Goal: Information Seeking & Learning: Understand process/instructions

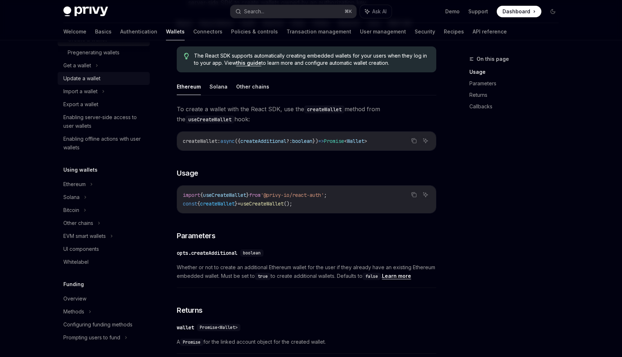
scroll to position [112, 0]
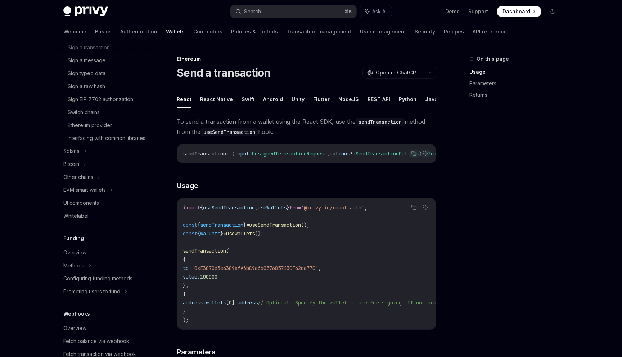
scroll to position [268, 0]
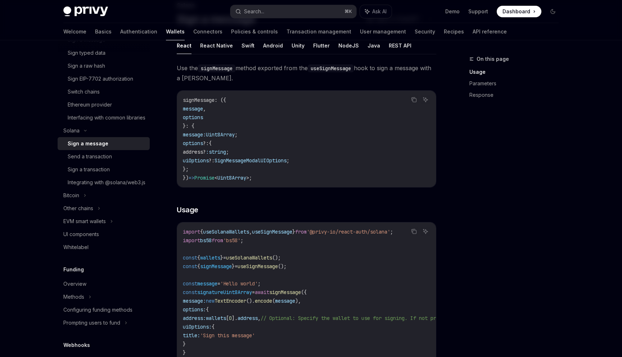
scroll to position [81, 0]
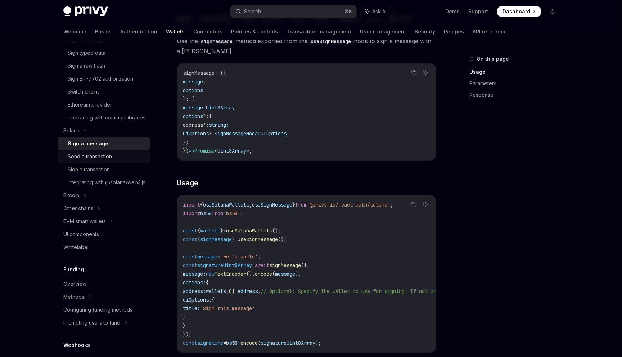
click at [116, 161] on div "Send a transaction" at bounding box center [107, 156] width 78 height 9
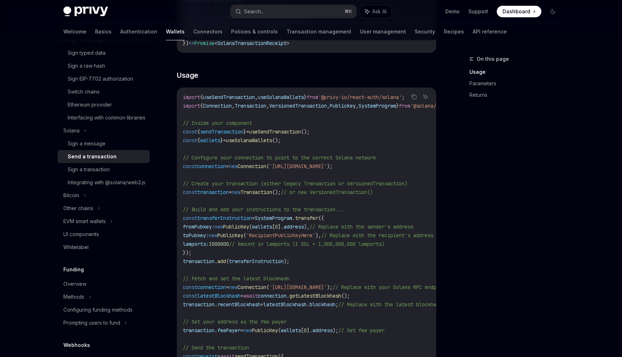
scroll to position [205, 0]
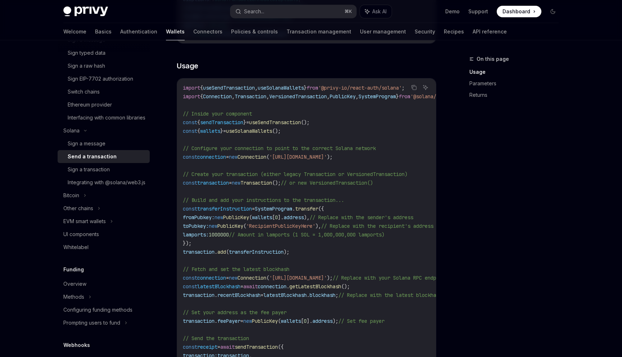
click at [233, 196] on code "import { useSendTransaction , useSolanaWallets } from '@privy-io/react-auth/sol…" at bounding box center [373, 242] width 380 height 319
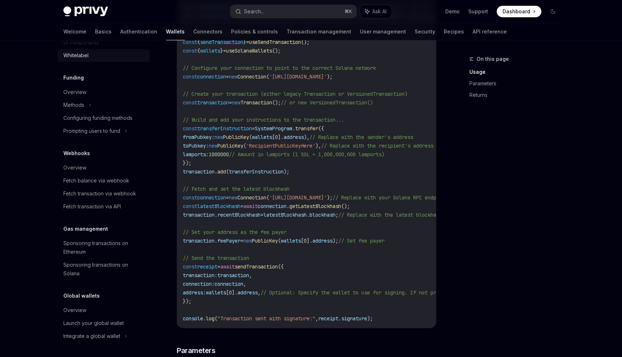
scroll to position [291, 0]
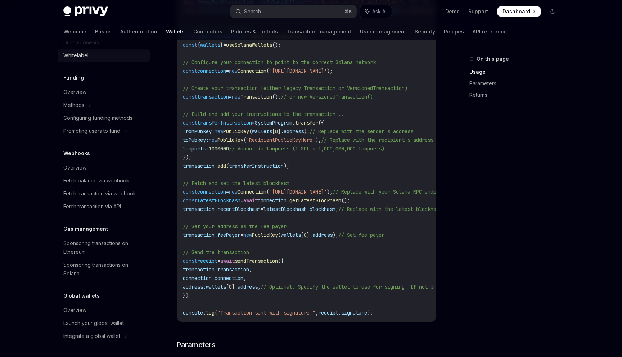
click at [94, 249] on div "Sponsoring transactions on Ethereum" at bounding box center [104, 247] width 82 height 17
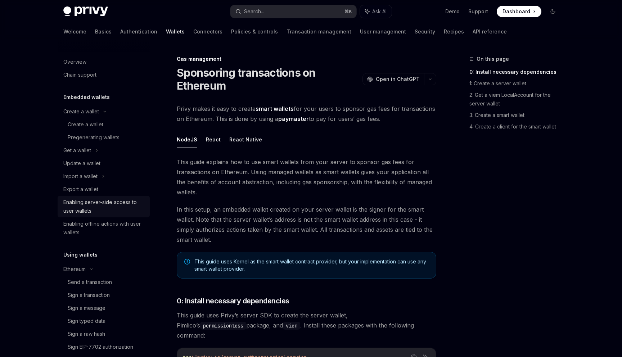
click at [125, 207] on div "Enabling server-side access to user wallets" at bounding box center [104, 206] width 82 height 17
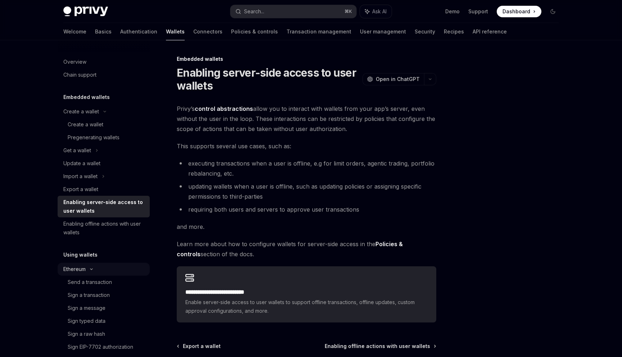
click at [85, 116] on div "Ethereum" at bounding box center [81, 111] width 36 height 9
click at [99, 191] on div "Export a wallet" at bounding box center [104, 189] width 82 height 9
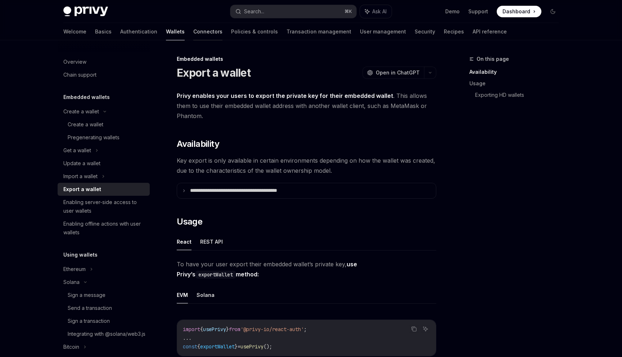
click at [193, 31] on link "Connectors" at bounding box center [207, 31] width 29 height 17
click at [193, 36] on link "Connectors" at bounding box center [207, 31] width 29 height 17
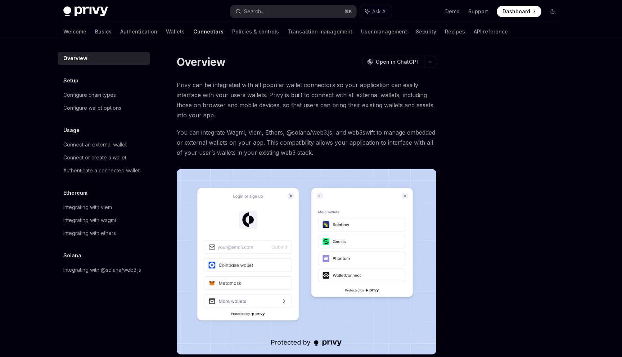
click at [193, 36] on link "Connectors" at bounding box center [208, 31] width 30 height 17
click at [450, 11] on link "Demo" at bounding box center [452, 11] width 14 height 7
click at [109, 109] on div "Configure wallet options" at bounding box center [92, 108] width 58 height 9
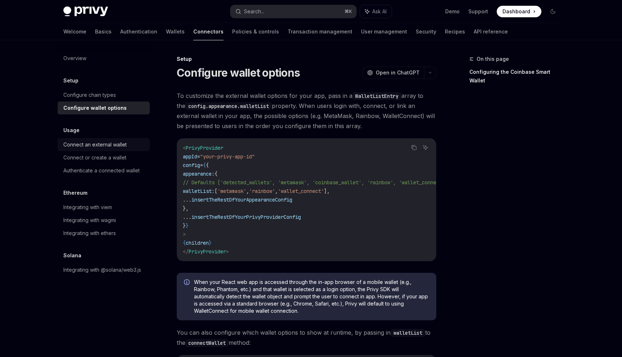
click at [115, 143] on div "Connect an external wallet" at bounding box center [94, 144] width 63 height 9
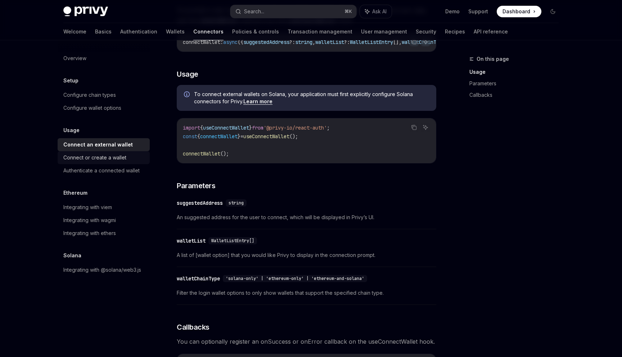
scroll to position [160, 0]
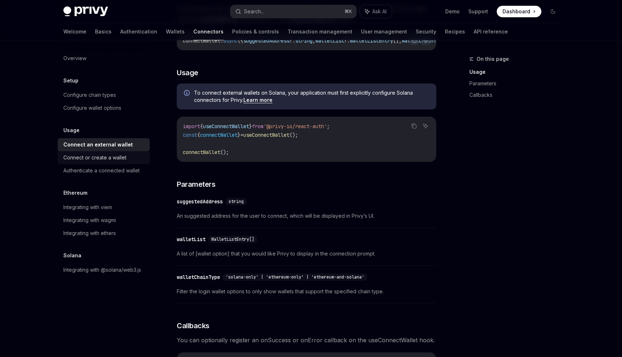
click at [118, 157] on div "Connect or create a wallet" at bounding box center [94, 157] width 63 height 9
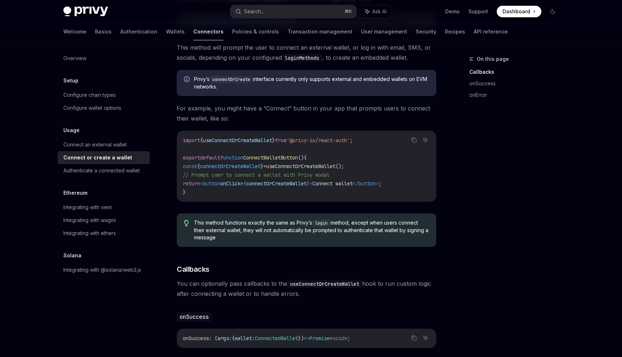
scroll to position [192, 0]
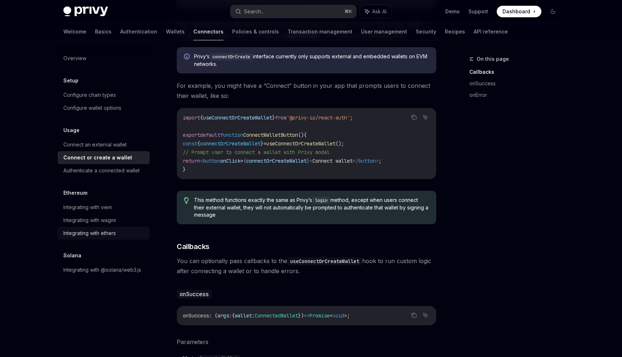
click at [110, 233] on div "Integrating with ethers" at bounding box center [89, 233] width 53 height 9
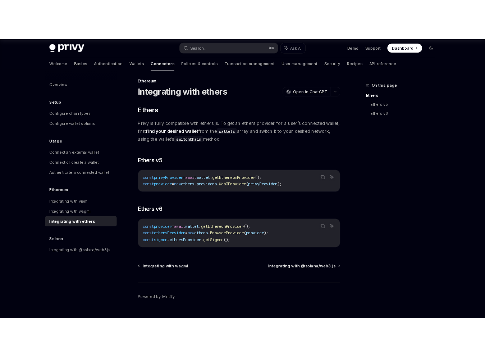
scroll to position [0, 0]
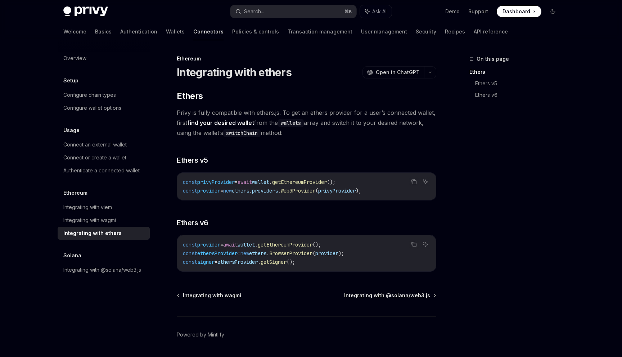
click at [520, 13] on span "Dashboard" at bounding box center [516, 11] width 28 height 7
type textarea "*"
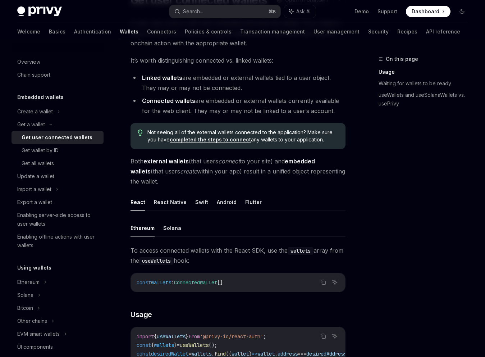
scroll to position [78, 0]
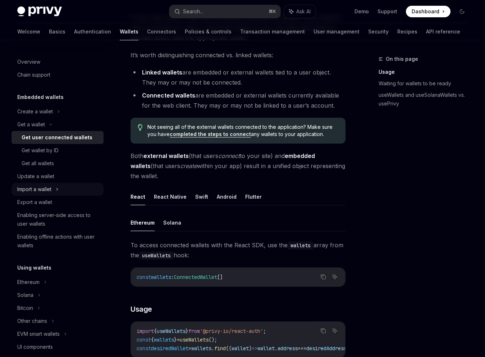
click at [59, 192] on icon at bounding box center [57, 189] width 3 height 9
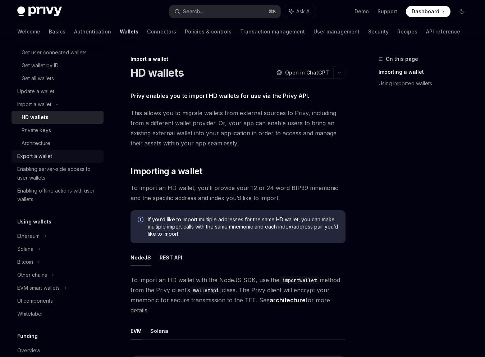
scroll to position [87, 0]
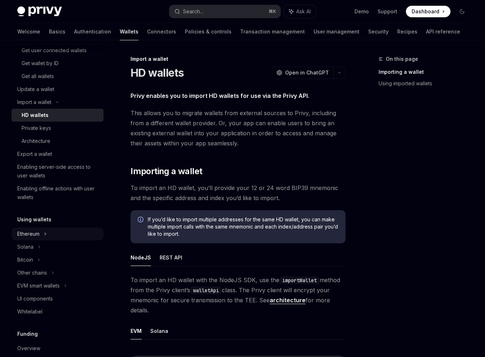
click at [57, 29] on icon at bounding box center [58, 24] width 3 height 9
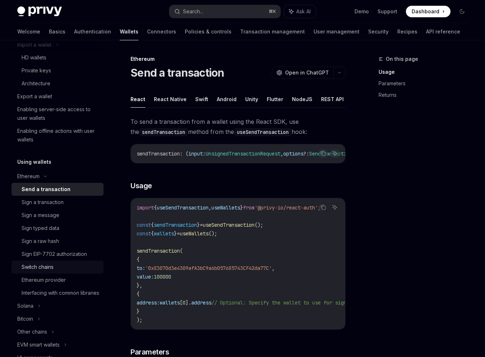
scroll to position [131, 0]
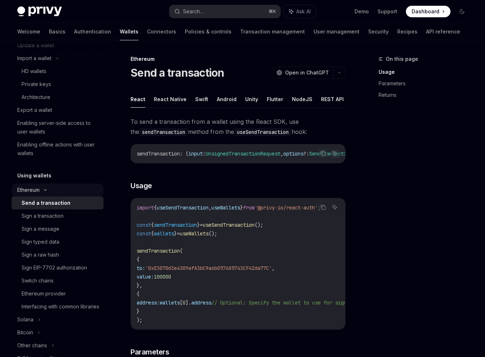
click at [42, 190] on icon at bounding box center [45, 190] width 9 height 3
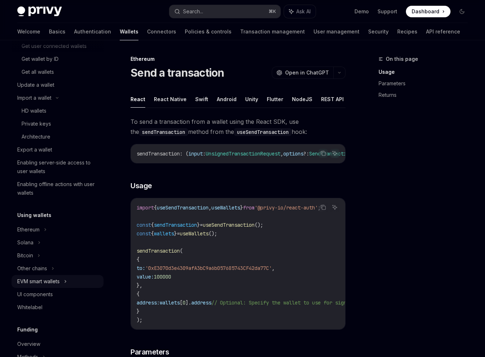
scroll to position [0, 0]
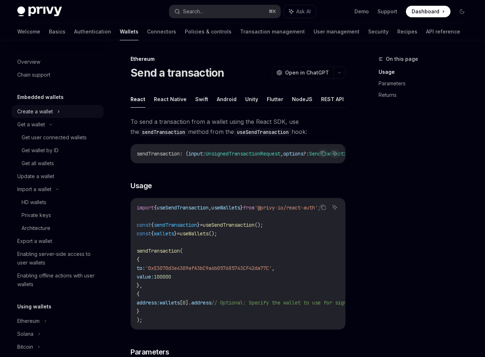
click at [48, 108] on div "Create a wallet" at bounding box center [35, 111] width 36 height 9
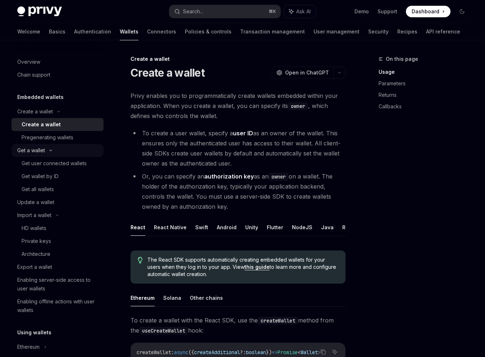
click at [39, 152] on div "Get a wallet" at bounding box center [31, 150] width 28 height 9
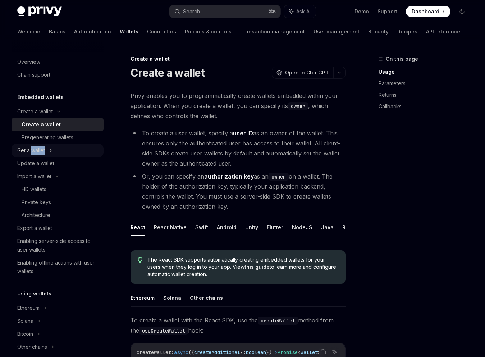
click at [39, 152] on div "Get a wallet" at bounding box center [31, 150] width 28 height 9
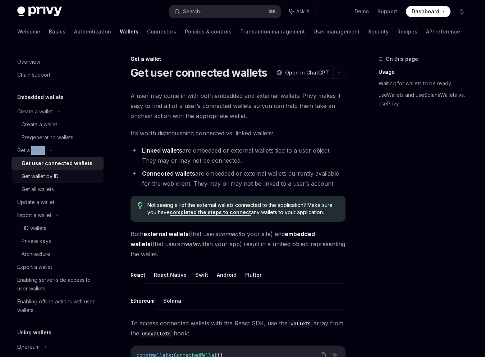
click at [50, 180] on div "Get wallet by ID" at bounding box center [40, 176] width 37 height 9
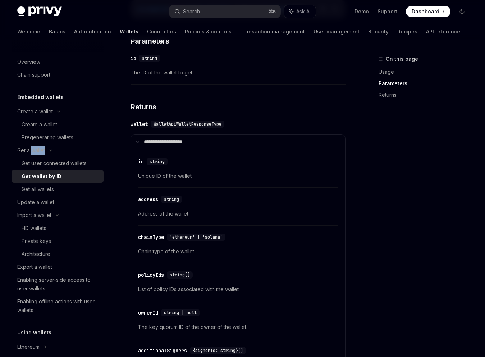
scroll to position [285, 0]
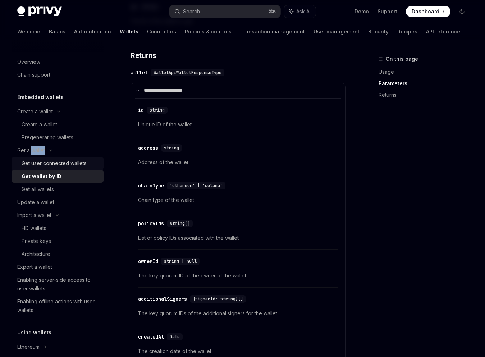
click at [48, 163] on div "Get user connected wallets" at bounding box center [54, 163] width 65 height 9
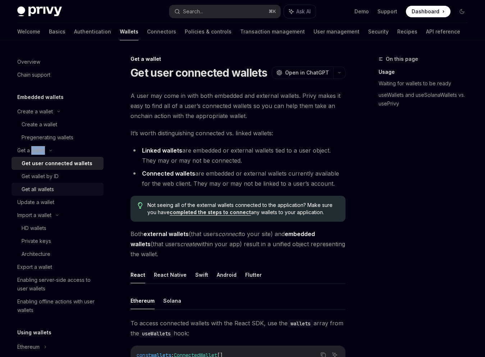
click at [49, 190] on div "Get all wallets" at bounding box center [38, 189] width 32 height 9
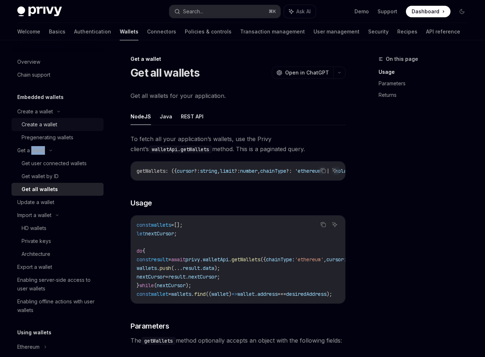
click at [53, 130] on link "Create a wallet" at bounding box center [58, 124] width 92 height 13
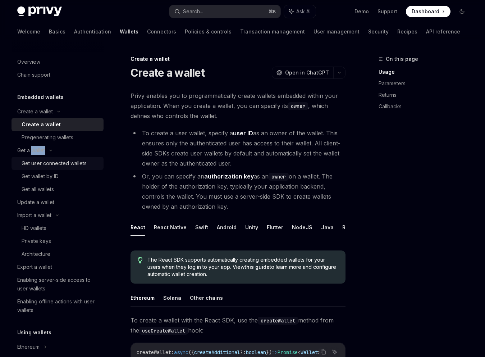
click at [53, 160] on div "Get user connected wallets" at bounding box center [54, 163] width 65 height 9
type textarea "*"
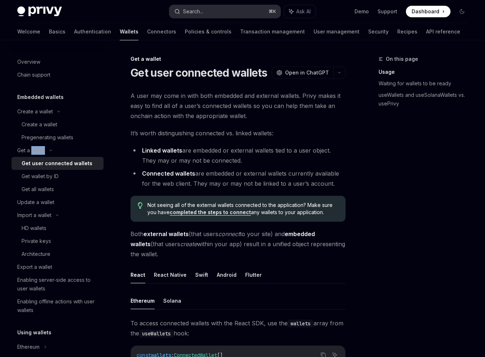
click at [240, 9] on button "Search... ⌘ K" at bounding box center [224, 11] width 111 height 13
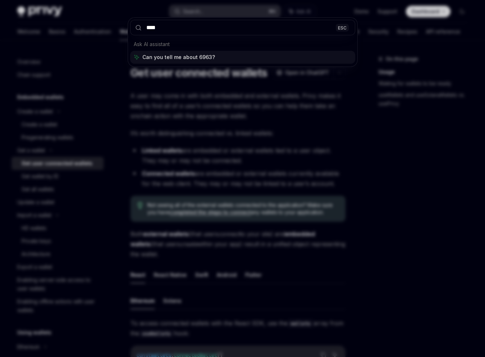
type input "****"
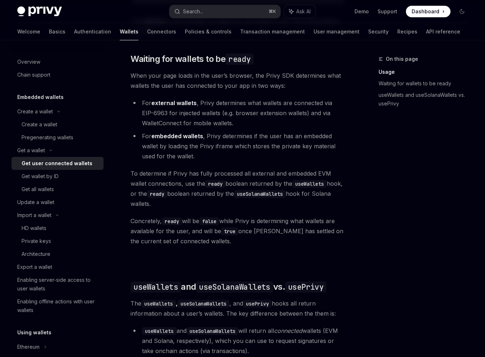
scroll to position [397, 0]
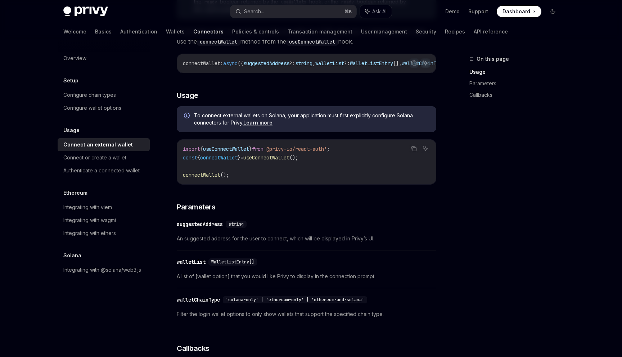
scroll to position [188, 0]
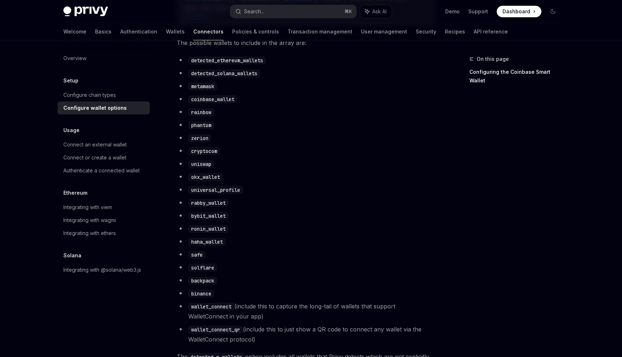
scroll to position [376, 0]
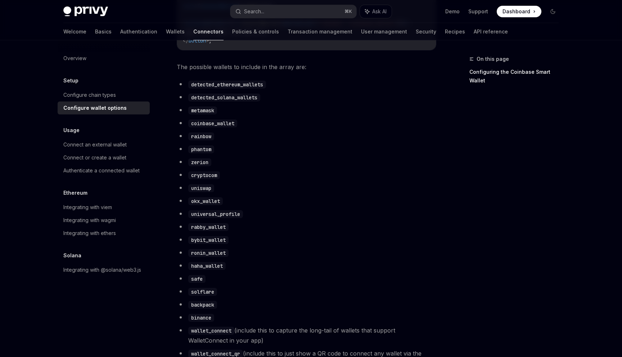
click at [247, 89] on code "detected_ethereum_wallets" at bounding box center [227, 85] width 78 height 8
click at [252, 89] on code "detected_ethereum_wallets" at bounding box center [227, 85] width 78 height 8
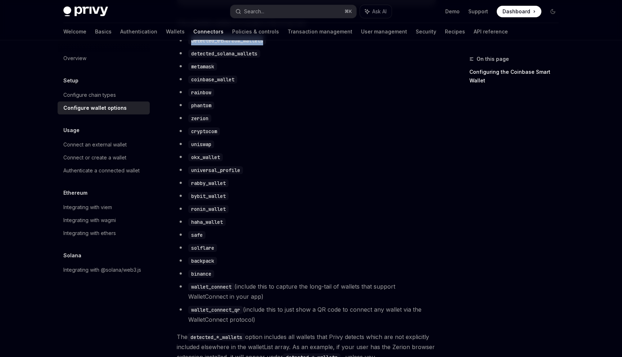
scroll to position [416, 0]
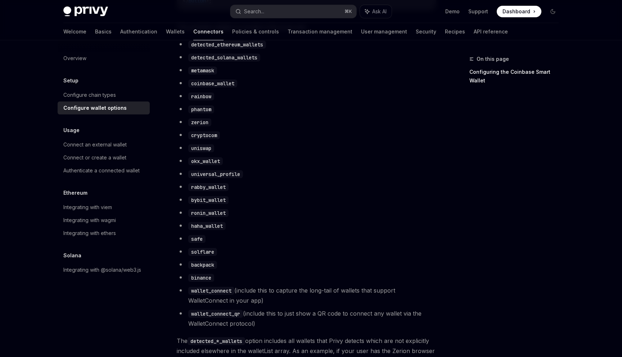
click at [205, 217] on code "ronin_wallet" at bounding box center [208, 213] width 40 height 8
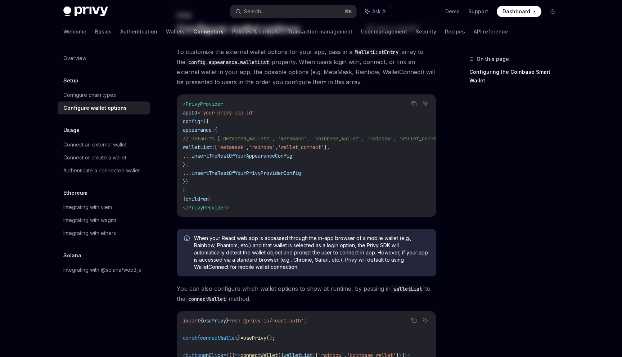
scroll to position [0, 0]
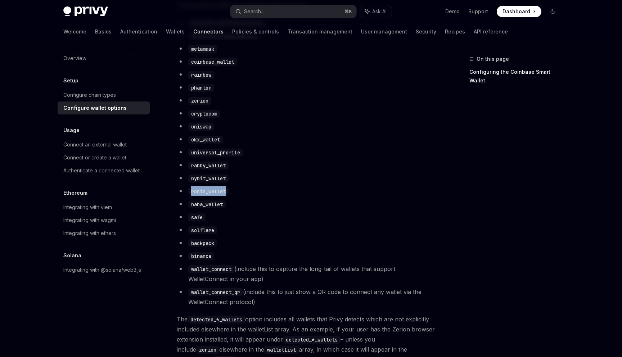
click at [327, 191] on li "ronin_wallet" at bounding box center [306, 191] width 259 height 10
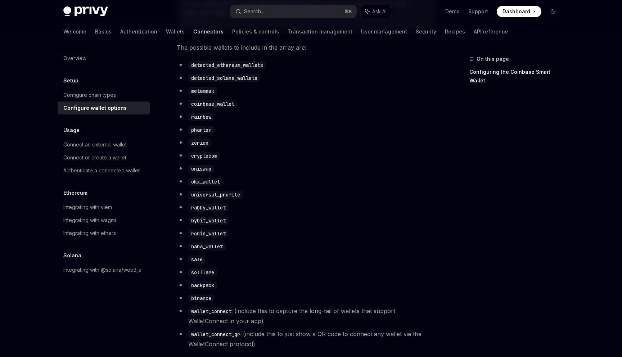
scroll to position [452, 0]
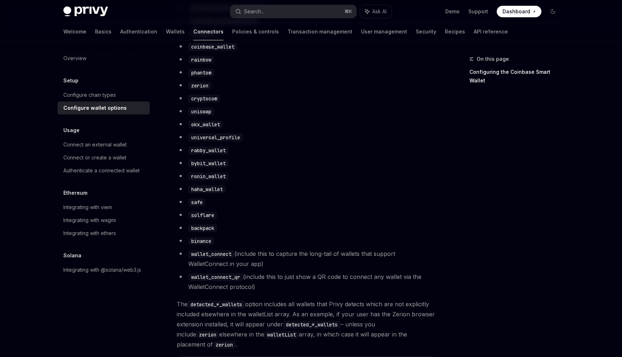
click at [187, 194] on li "haha_wallet" at bounding box center [306, 189] width 259 height 10
click at [206, 177] on code "ronin_wallet" at bounding box center [208, 176] width 40 height 8
copy code "ronin_wallet"
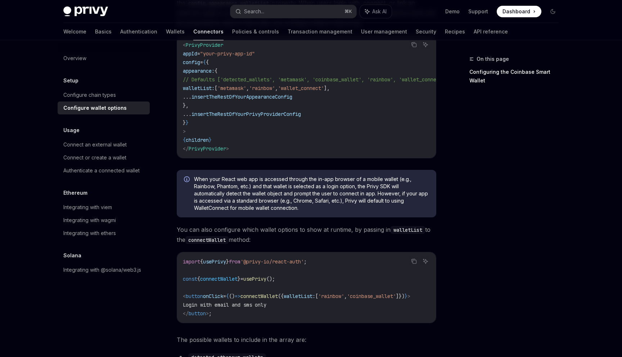
scroll to position [0, 0]
